Goal: Information Seeking & Learning: Learn about a topic

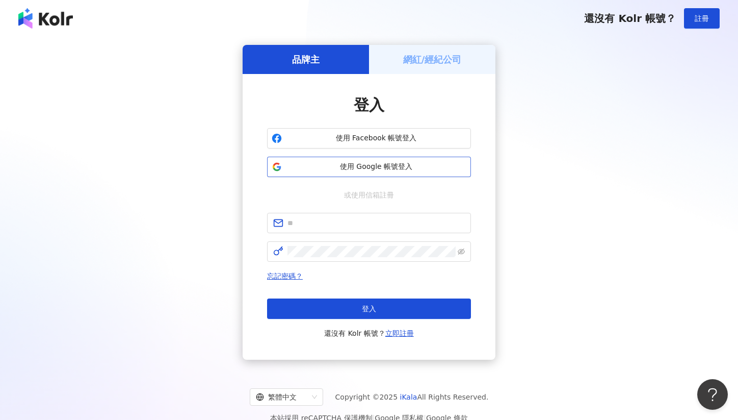
click at [356, 175] on button "使用 Google 帳號登入" at bounding box center [369, 167] width 204 height 20
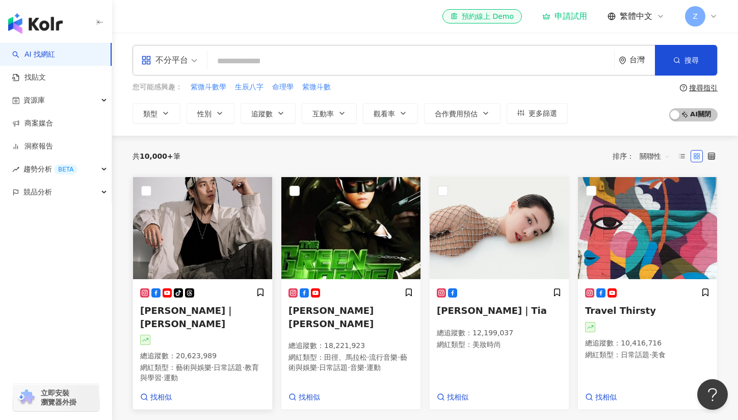
click at [176, 252] on img at bounding box center [202, 228] width 139 height 102
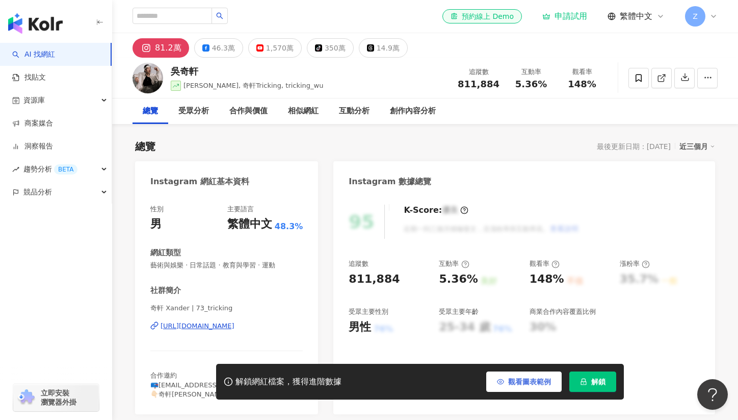
click at [511, 381] on span "觀看圖表範例" at bounding box center [529, 381] width 43 height 8
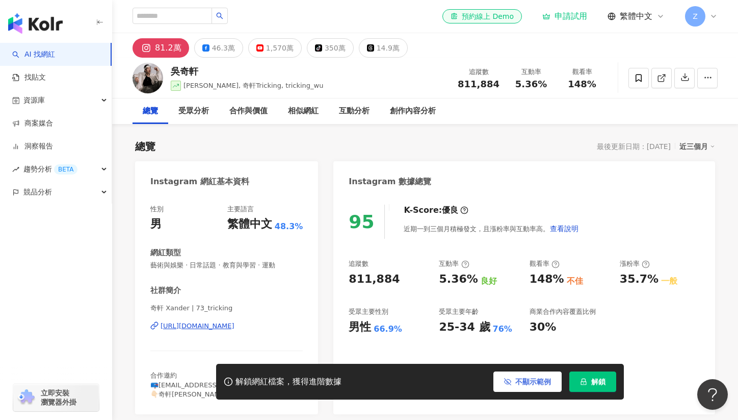
click at [528, 379] on span "不顯示範例" at bounding box center [533, 381] width 36 height 8
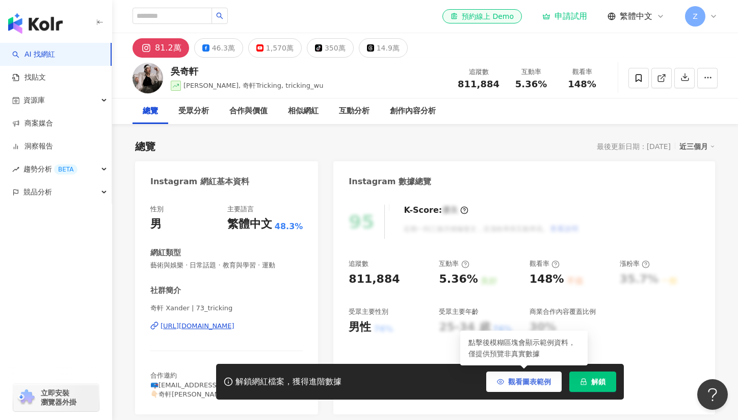
click at [528, 379] on span "觀看圖表範例" at bounding box center [529, 381] width 43 height 8
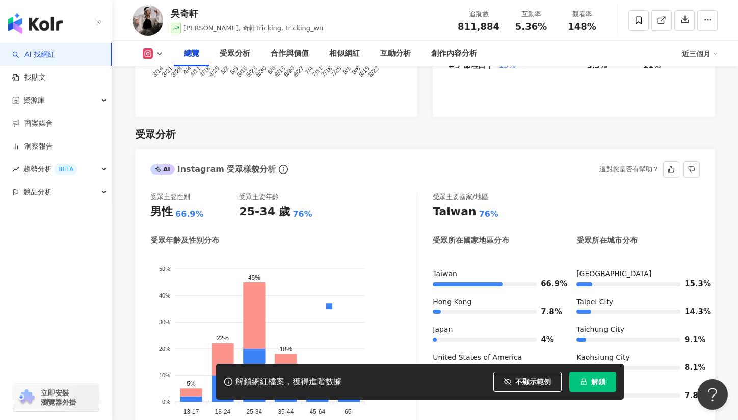
scroll to position [976, 0]
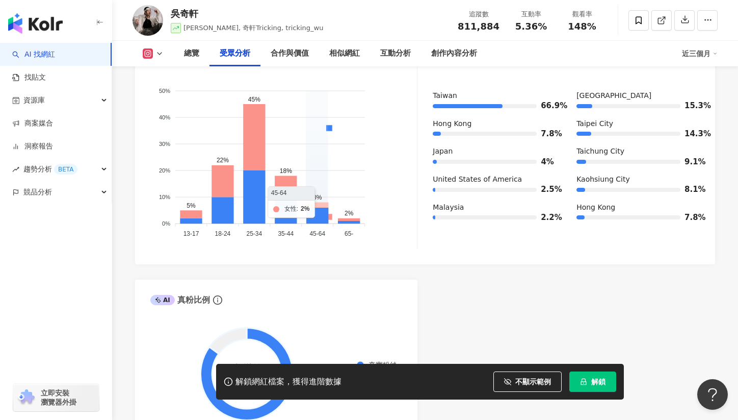
click at [278, 178] on icon at bounding box center [286, 186] width 22 height 21
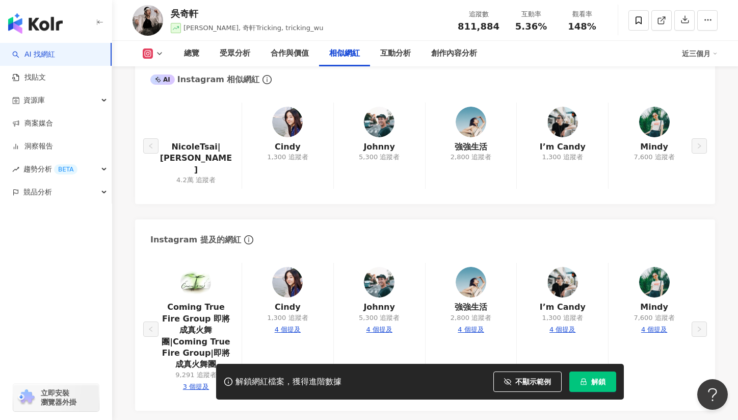
scroll to position [2059, 0]
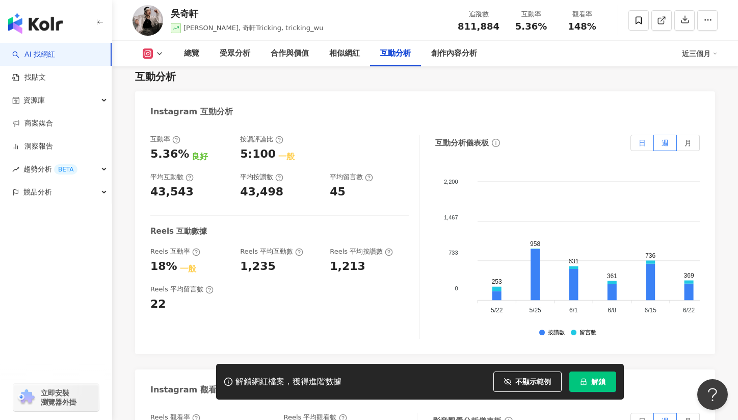
click at [642, 139] on span "日" at bounding box center [642, 143] width 7 height 8
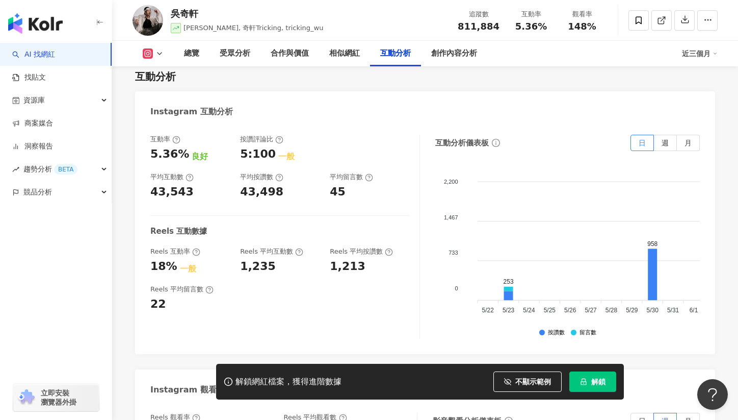
scroll to position [0, 304]
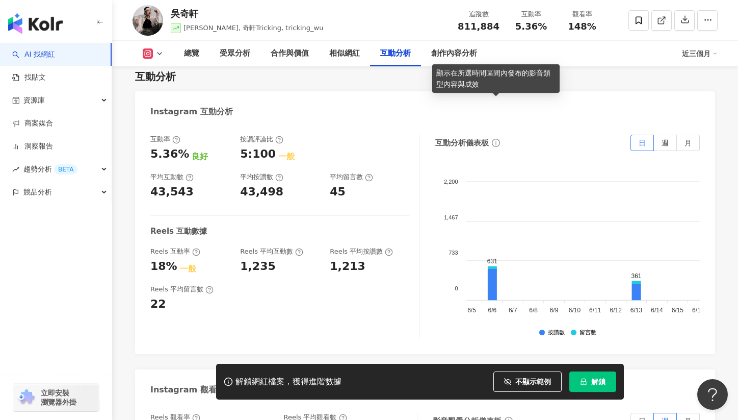
click at [500, 137] on span "info-circle" at bounding box center [495, 142] width 11 height 11
click at [497, 139] on icon "info-circle" at bounding box center [496, 143] width 8 height 8
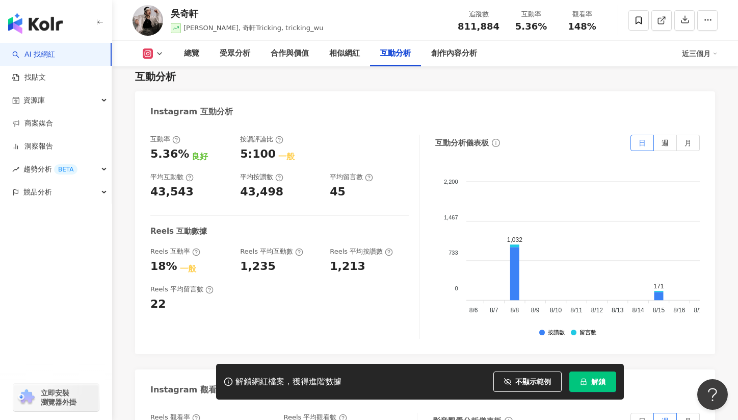
scroll to position [0, 1703]
click at [664, 139] on span "週" at bounding box center [665, 143] width 7 height 8
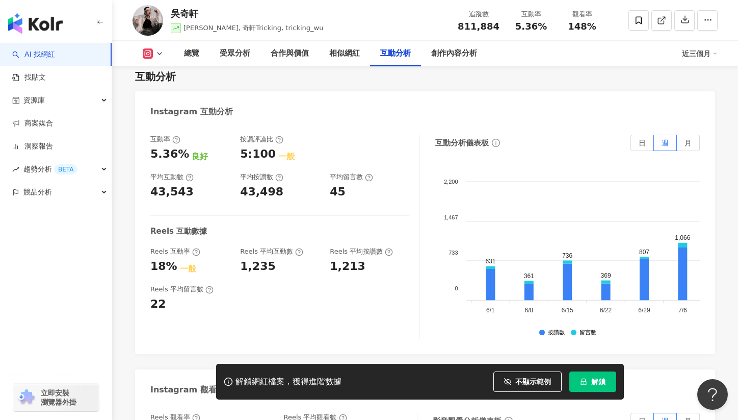
scroll to position [0, 327]
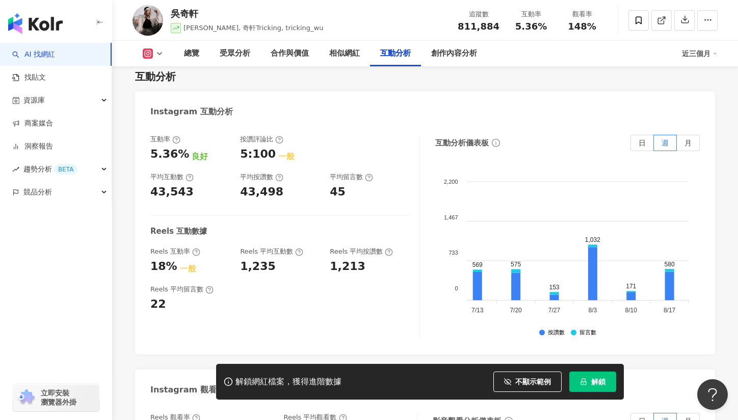
click at [694, 124] on div "互動率 5.36% 良好 按讚評論比 5:100 一般 平均互動數 43,543 平均按讚數 43,498 平均留言數 45 Reels 互動數據 Reels…" at bounding box center [425, 238] width 580 height 229
click at [695, 135] on div "互動分析儀表板 日 週 月 2,200 2,200 1,467 1,467 733 733 0 0 253 958 631 361 736 369 807 1…" at bounding box center [567, 237] width 265 height 204
click at [694, 135] on label "月" at bounding box center [688, 143] width 23 height 16
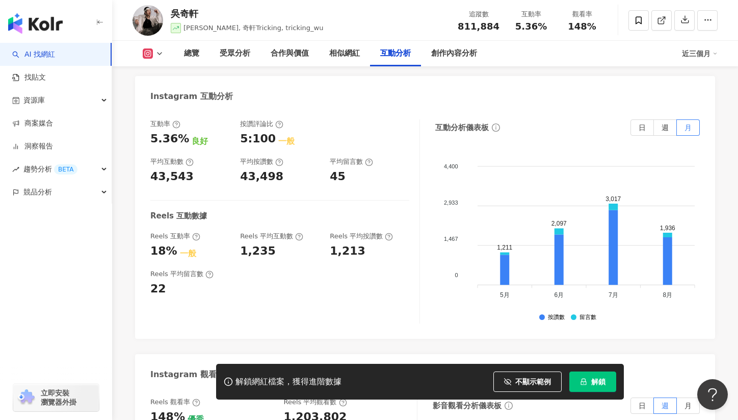
scroll to position [2076, 0]
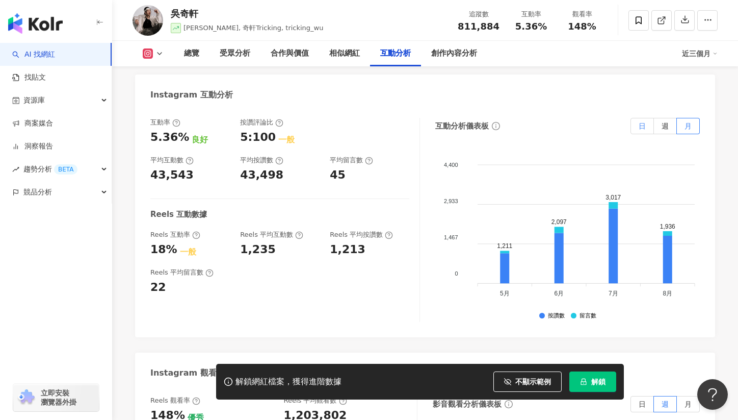
click at [650, 118] on label "日" at bounding box center [642, 126] width 23 height 16
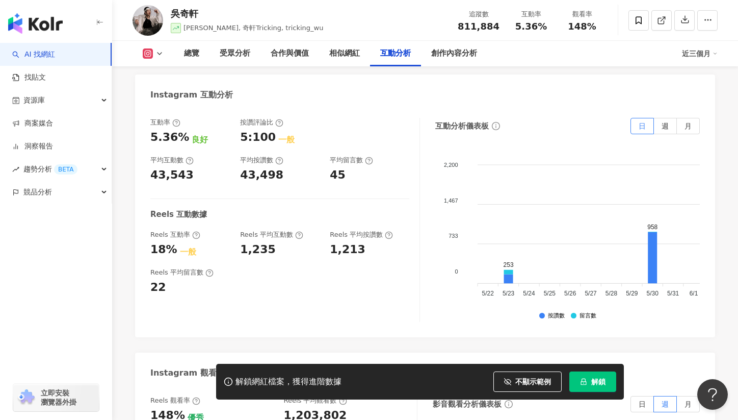
click at [511, 270] on icon at bounding box center [508, 272] width 9 height 5
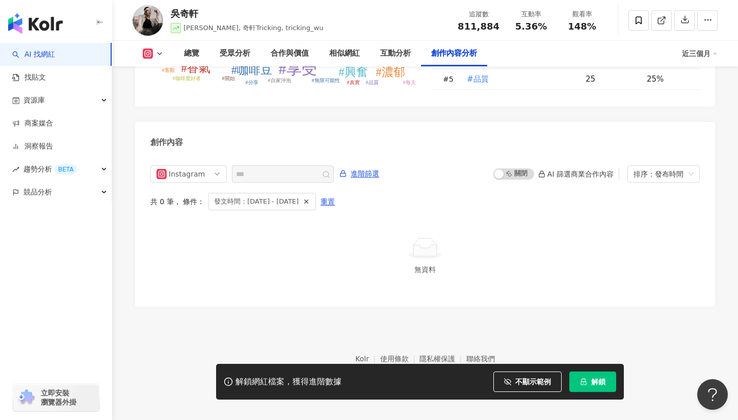
scroll to position [3083, 0]
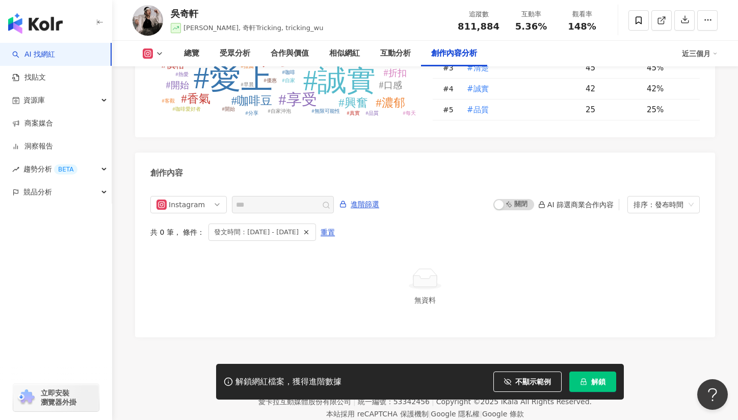
scroll to position [2076, 0]
